Goal: Information Seeking & Learning: Learn about a topic

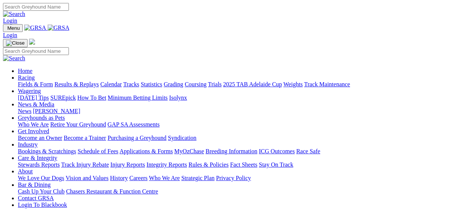
click at [35, 74] on link "Racing" at bounding box center [26, 77] width 17 height 6
click at [21, 81] on link "Fields & Form" at bounding box center [35, 84] width 35 height 6
